Goal: Task Accomplishment & Management: Use online tool/utility

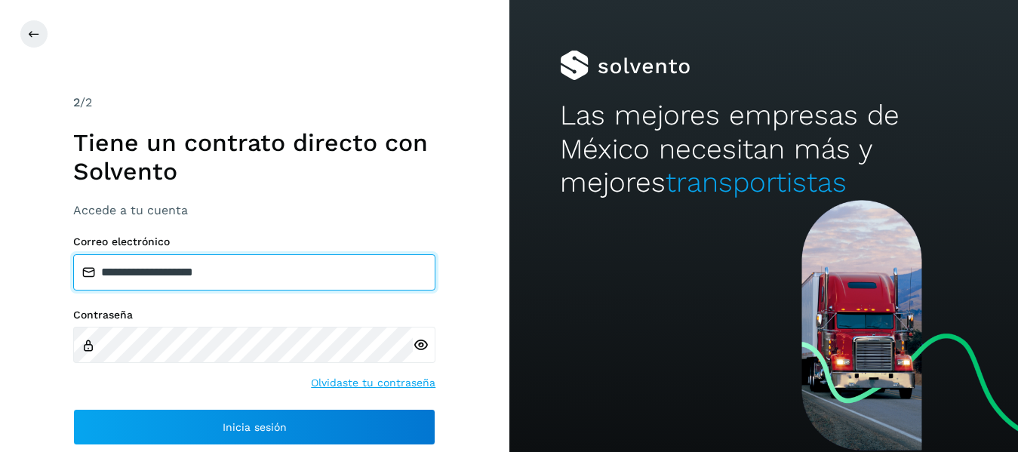
click at [297, 266] on input "**********" at bounding box center [254, 272] width 362 height 36
type input "**********"
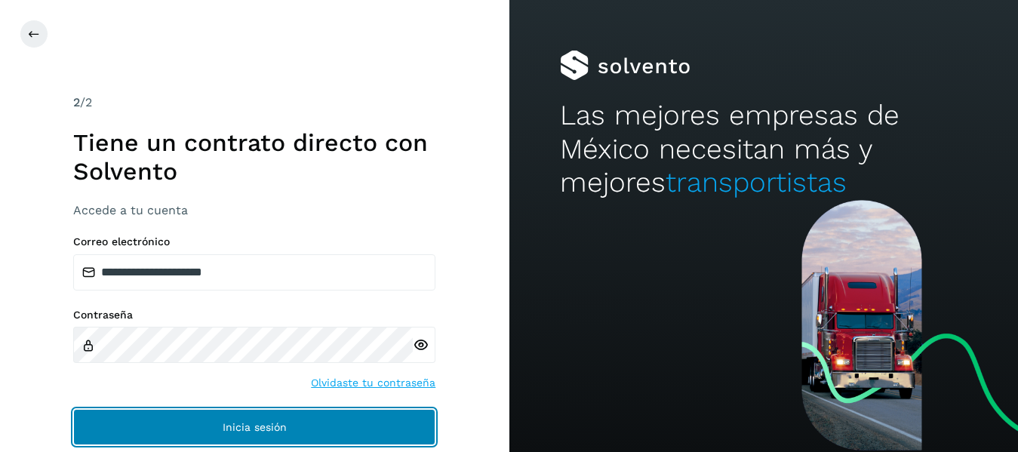
click at [378, 410] on button "Inicia sesión" at bounding box center [254, 427] width 362 height 36
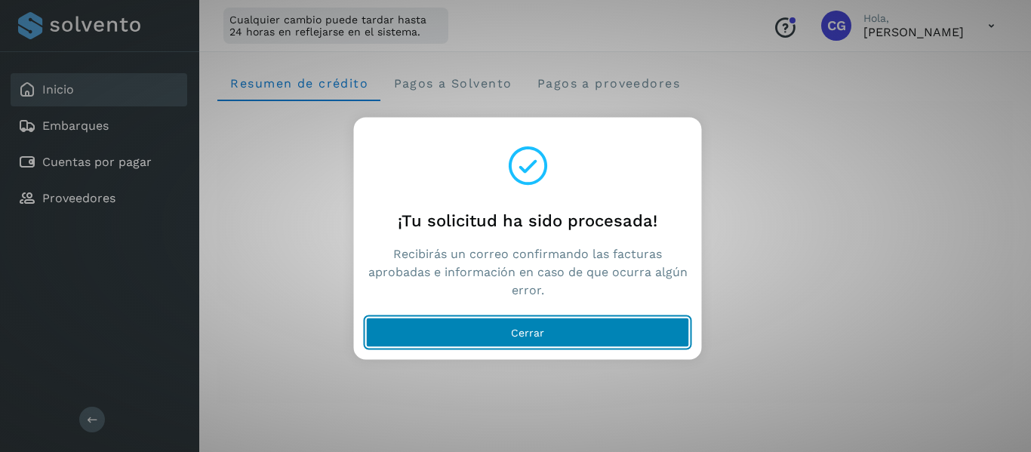
click at [554, 328] on button "Cerrar" at bounding box center [528, 332] width 324 height 30
